Goal: Find specific page/section: Find specific page/section

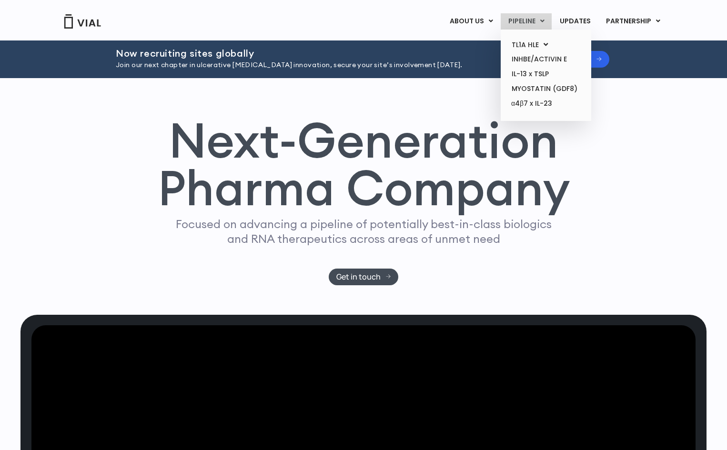
click at [537, 21] on link "PIPELINE" at bounding box center [526, 21] width 51 height 16
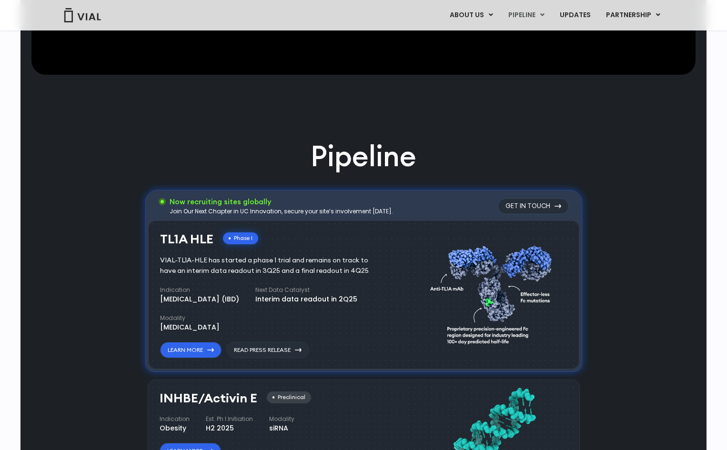
scroll to position [458, 0]
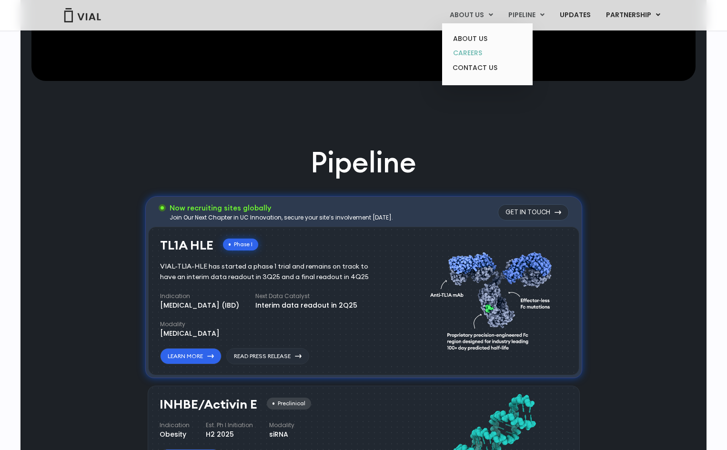
click at [475, 55] on link "CAREERS" at bounding box center [486, 53] width 83 height 15
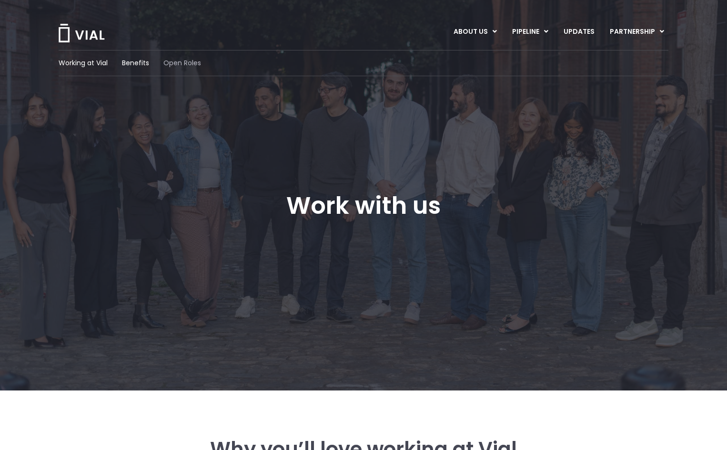
click at [181, 67] on span "Open Roles" at bounding box center [182, 63] width 38 height 10
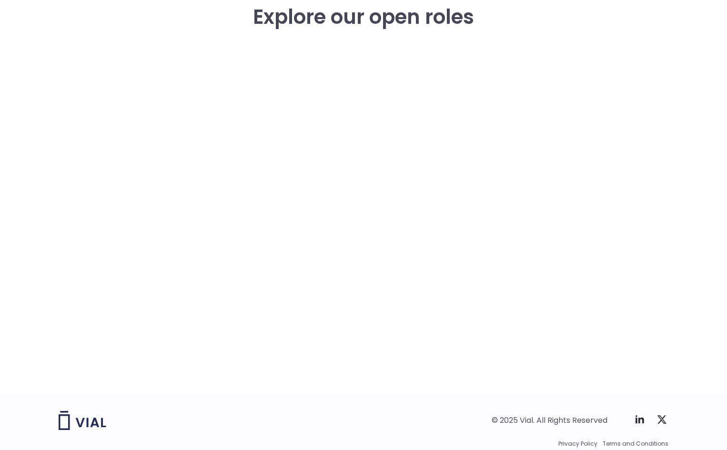
scroll to position [1413, 0]
